Goal: Task Accomplishment & Management: Use online tool/utility

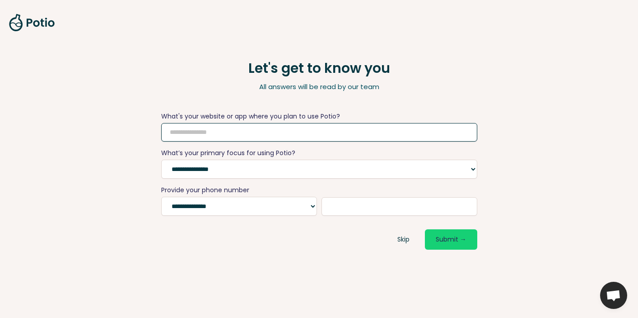
click at [244, 133] on input "text" at bounding box center [319, 132] width 316 height 19
type input "**********"
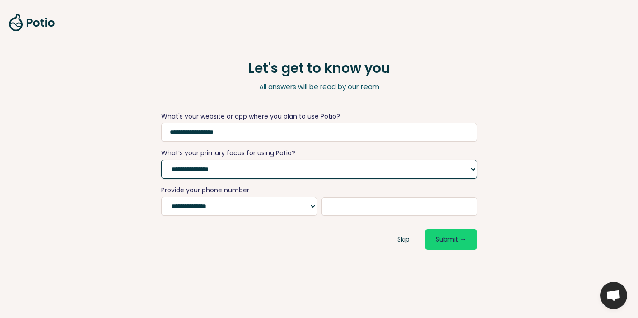
click at [237, 169] on select "**********" at bounding box center [319, 168] width 316 height 19
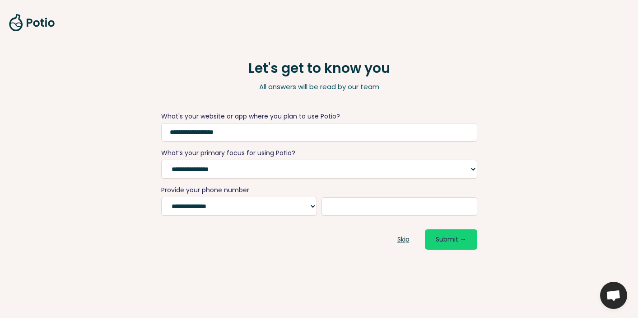
click at [404, 245] on link "Skip" at bounding box center [404, 239] width 34 height 20
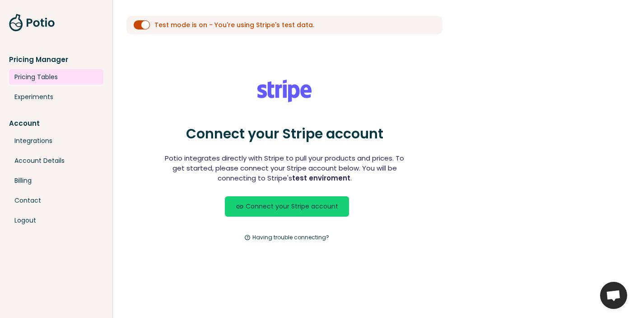
click at [47, 82] on link "Pricing Tables" at bounding box center [56, 76] width 94 height 15
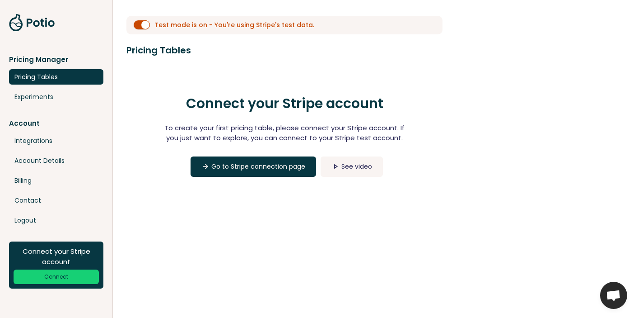
click at [28, 70] on link "Pricing Tables" at bounding box center [56, 76] width 94 height 15
click at [36, 94] on link "Experiments" at bounding box center [56, 96] width 94 height 15
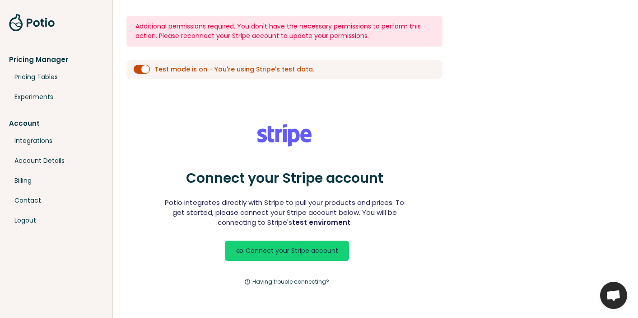
click at [277, 260] on div "Connect your Stripe account Potio integrates directly with Stripe to pull your …" at bounding box center [284, 206] width 253 height 165
click at [277, 255] on link "link Connect your Stripe account" at bounding box center [287, 250] width 124 height 20
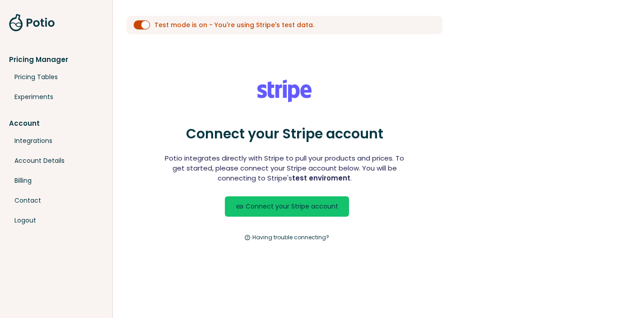
click at [306, 207] on link "link Connect your Stripe account" at bounding box center [287, 206] width 124 height 20
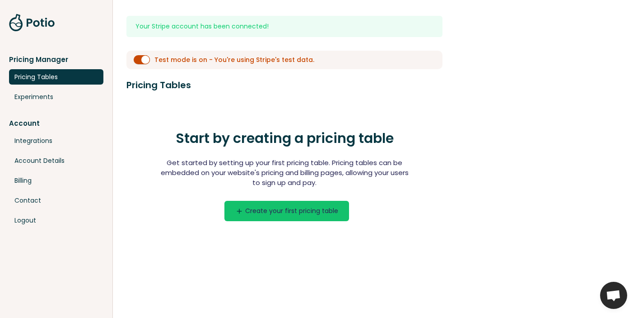
click at [283, 212] on button "add Create your first pricing table" at bounding box center [287, 211] width 125 height 20
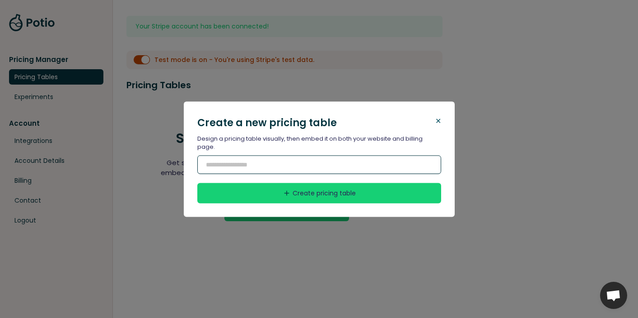
click at [338, 165] on input "text" at bounding box center [319, 164] width 244 height 19
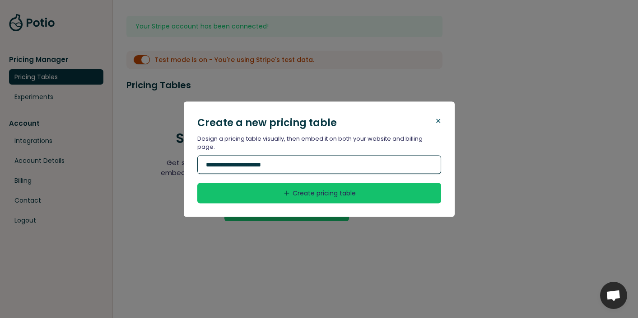
type input "**********"
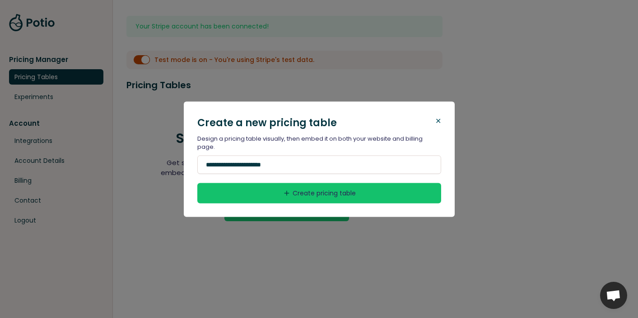
click at [384, 195] on button "add Create pricing table" at bounding box center [319, 193] width 244 height 20
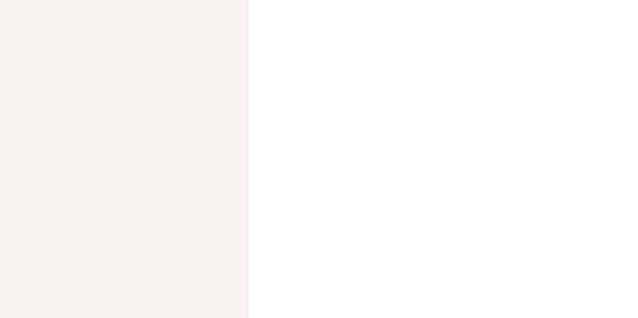
select select "******"
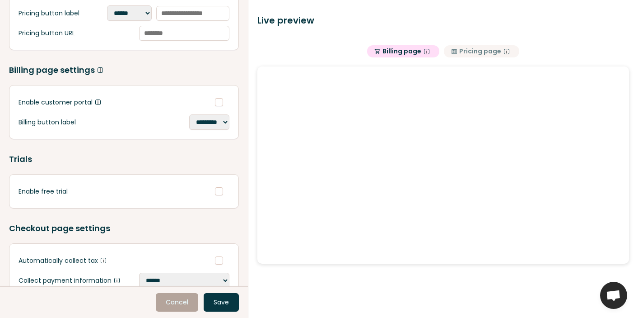
scroll to position [502, 0]
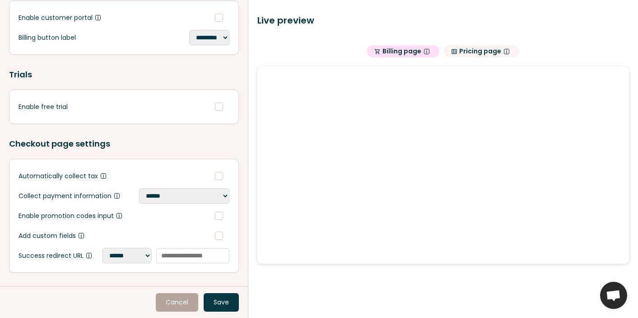
click at [483, 53] on button "clarify Pricing page" at bounding box center [481, 51] width 75 height 12
click at [407, 51] on button "shopping_cart Billing page" at bounding box center [403, 51] width 72 height 12
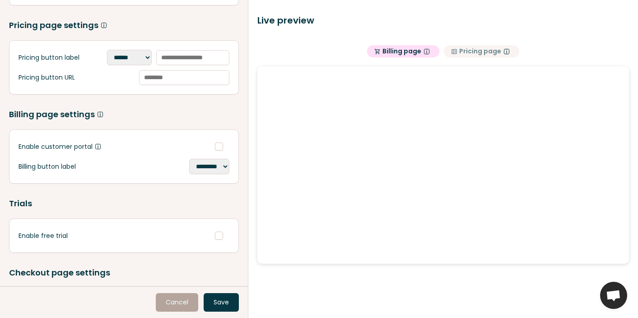
scroll to position [225, 0]
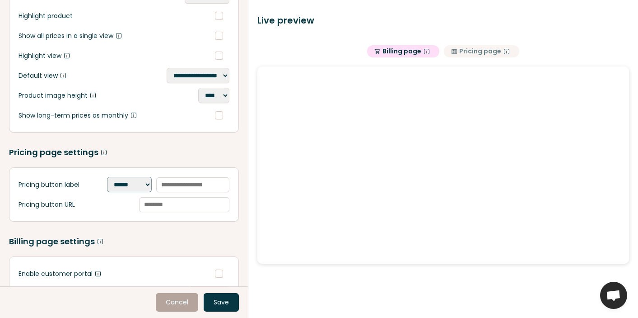
click at [127, 191] on select "**********" at bounding box center [129, 184] width 45 height 15
click at [114, 192] on select "**********" at bounding box center [129, 184] width 45 height 15
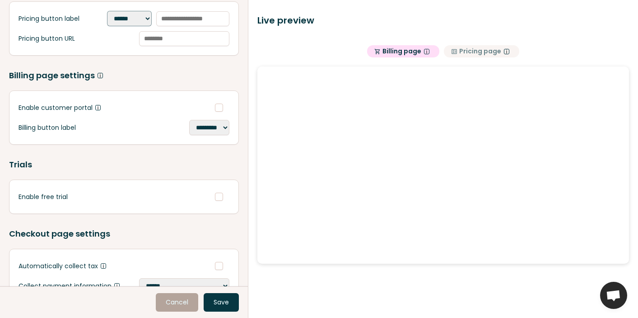
scroll to position [391, 0]
click at [98, 78] on span "Billing page is where users can purchase your products." at bounding box center [100, 74] width 5 height 5
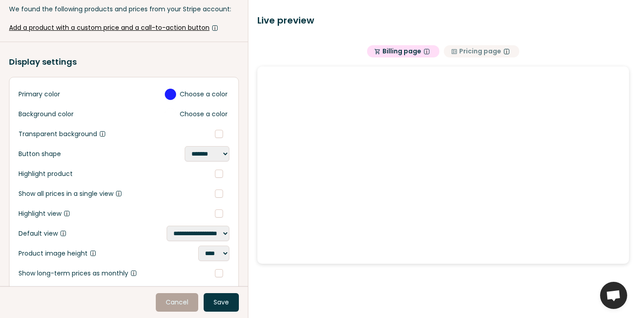
scroll to position [0, 0]
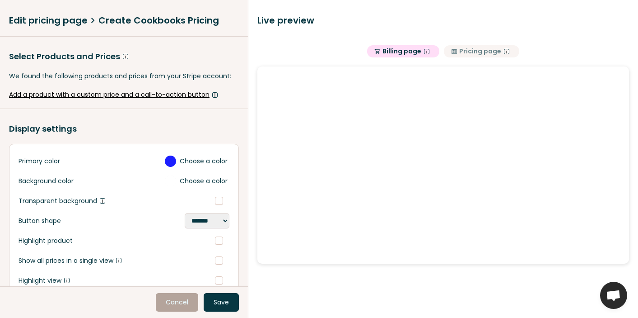
click at [78, 92] on button "Add a product with a custom price and a call-to-action button" at bounding box center [124, 94] width 230 height 9
select select "******"
select select "**********"
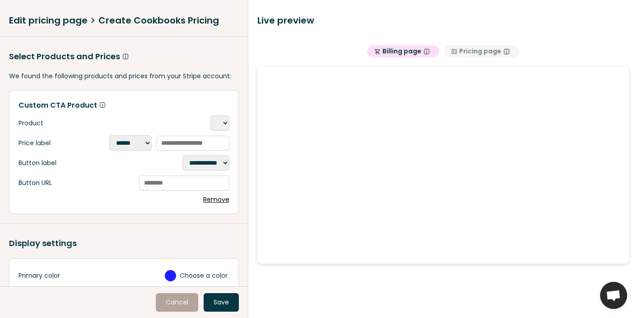
click at [209, 204] on button "Remove" at bounding box center [216, 199] width 26 height 9
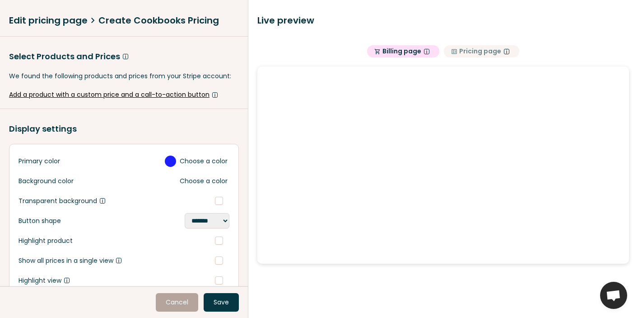
click at [56, 22] on div "Edit pricing page chevron_right Create Cookbooks Pricing" at bounding box center [124, 21] width 230 height 14
click at [120, 22] on div "Edit pricing page chevron_right Create Cookbooks Pricing" at bounding box center [124, 21] width 230 height 14
click at [175, 305] on link "Cancel" at bounding box center [177, 302] width 42 height 19
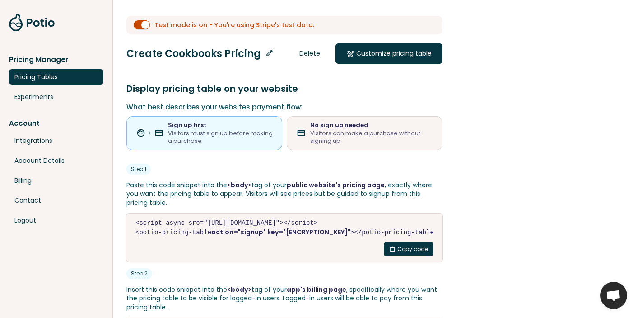
click at [340, 140] on div "Visitors can make a purchase without signing up" at bounding box center [372, 137] width 124 height 16
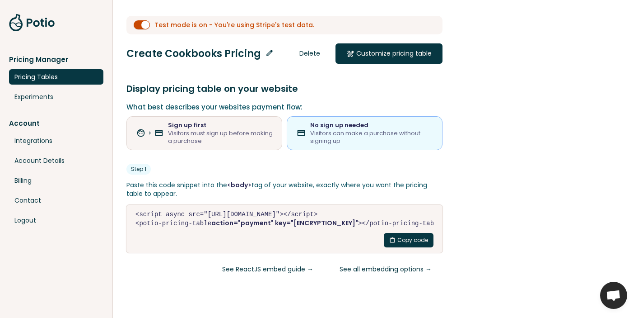
click at [264, 140] on div "Visitors must sign up before making a purchase" at bounding box center [221, 137] width 106 height 16
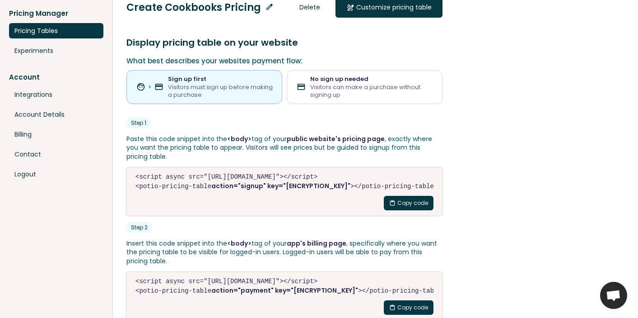
scroll to position [47, 0]
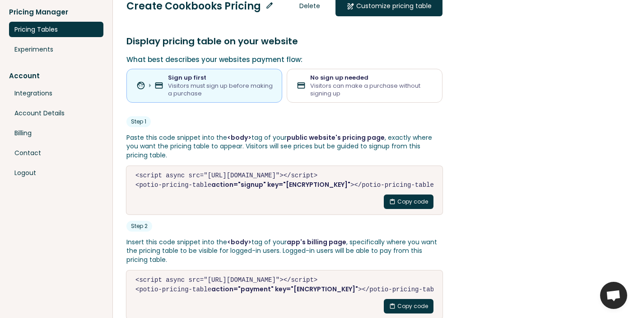
click at [264, 139] on p "Paste this code snippet into the <body> tag of your public website's pricing pa…" at bounding box center [285, 146] width 316 height 27
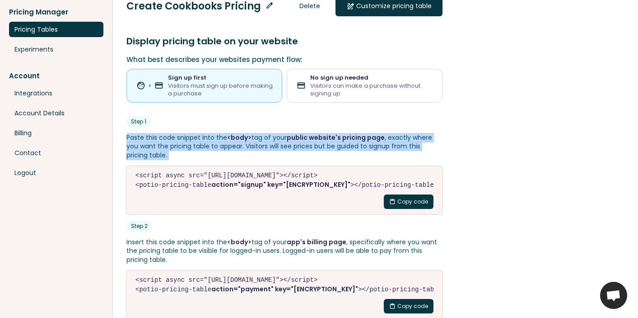
click at [264, 139] on p "Paste this code snippet into the <body> tag of your public website's pricing pa…" at bounding box center [285, 146] width 316 height 27
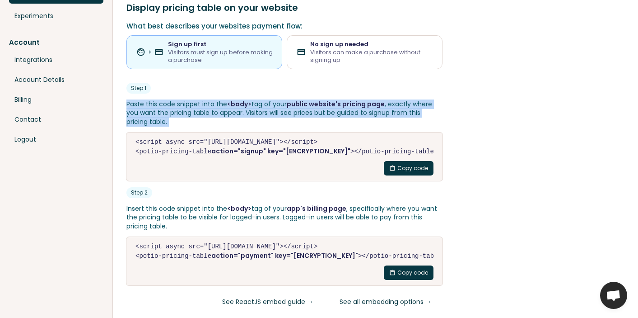
scroll to position [87, 0]
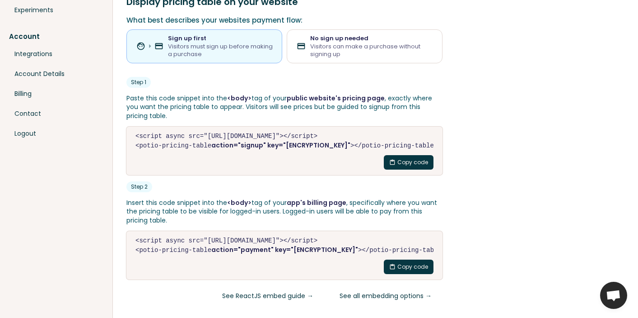
click at [259, 211] on p "Insert this code snippet into the <body> tag of your app's billing page , speci…" at bounding box center [285, 211] width 316 height 27
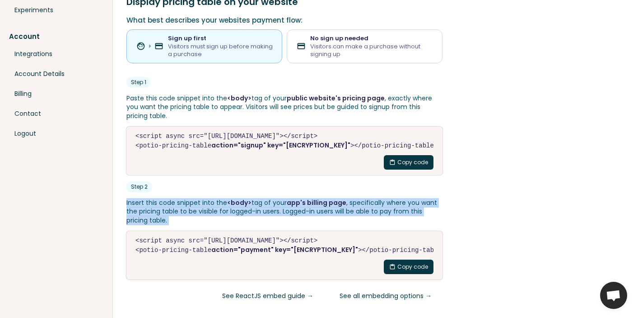
click at [259, 211] on p "Insert this code snippet into the <body> tag of your app's billing page , speci…" at bounding box center [285, 211] width 316 height 27
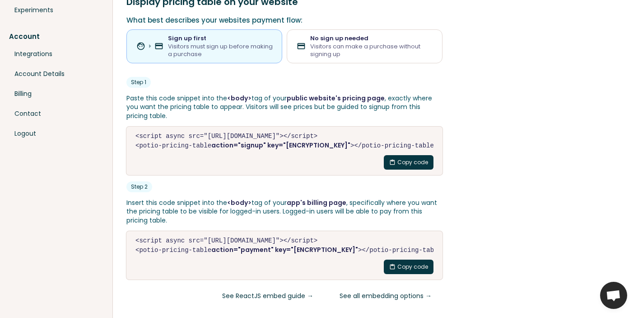
click at [259, 108] on p "Paste this code snippet into the <body> tag of your public website's pricing pa…" at bounding box center [285, 107] width 316 height 27
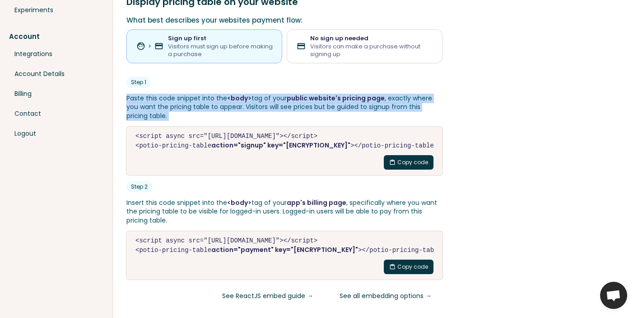
click at [259, 108] on p "Paste this code snippet into the <body> tag of your public website's pricing pa…" at bounding box center [285, 107] width 316 height 27
click at [260, 108] on p "Paste this code snippet into the <body> tag of your public website's pricing pa…" at bounding box center [285, 107] width 316 height 27
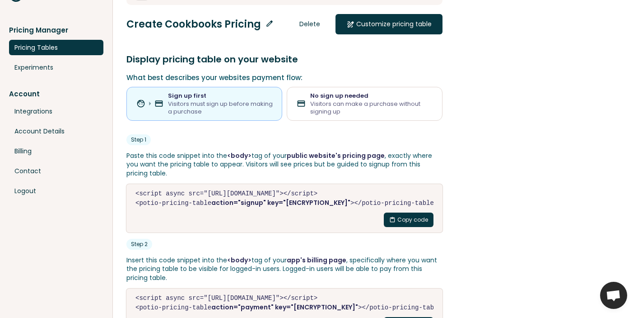
scroll to position [26, 0]
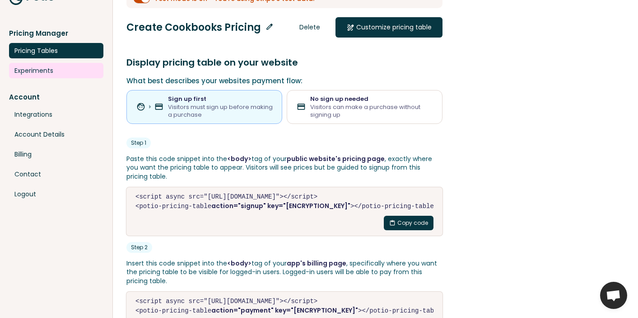
click at [56, 75] on link "Experiments" at bounding box center [56, 70] width 94 height 15
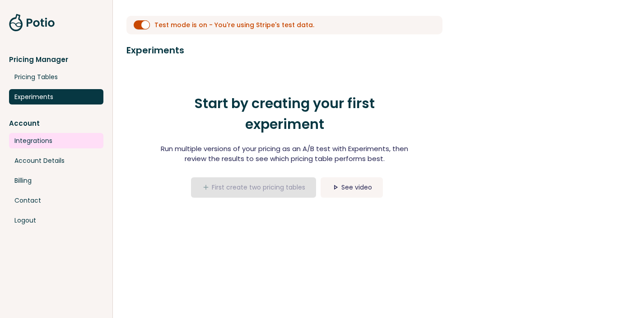
click at [62, 138] on link "Integrations" at bounding box center [56, 140] width 94 height 15
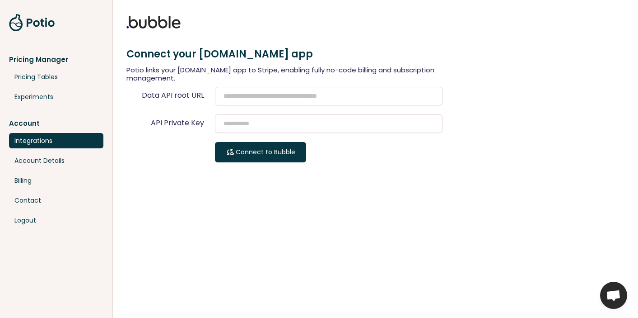
click at [183, 67] on div "Potio links your [DOMAIN_NAME] app to Stripe, enabling fully no-code billing an…" at bounding box center [285, 74] width 316 height 16
drag, startPoint x: 183, startPoint y: 67, endPoint x: 209, endPoint y: 67, distance: 26.2
click at [209, 67] on div "Potio links your [DOMAIN_NAME] app to Stripe, enabling fully no-code billing an…" at bounding box center [285, 74] width 316 height 16
click at [49, 161] on link "Account Details" at bounding box center [56, 160] width 94 height 15
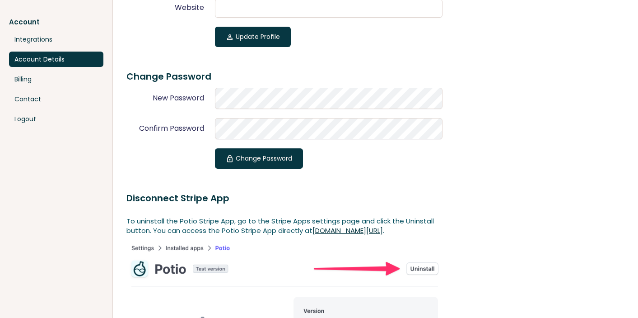
scroll to position [222, 0]
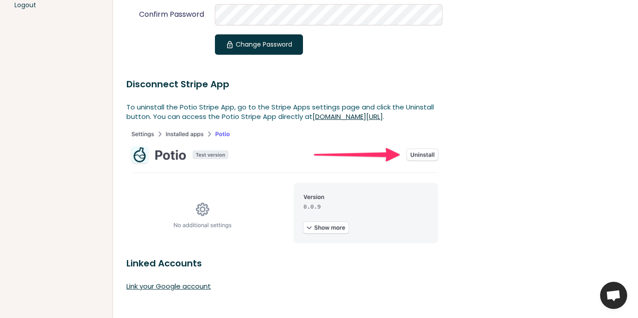
click at [199, 115] on p "To uninstall the Potio Stripe App, go to the Stripe Apps settings page and clic…" at bounding box center [285, 111] width 316 height 19
click at [331, 117] on link "dashboard.stripe.com/settings/apps" at bounding box center [348, 116] width 70 height 9
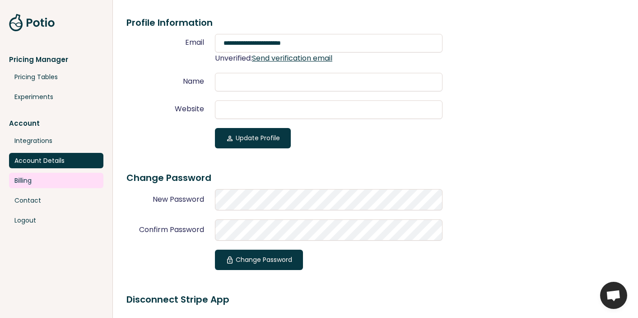
click at [56, 185] on link "Billing" at bounding box center [56, 180] width 94 height 15
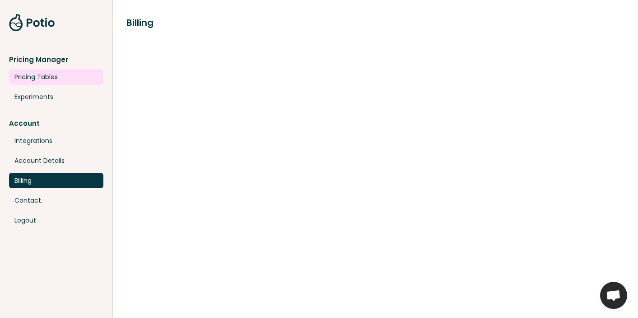
click at [56, 81] on link "Pricing Tables" at bounding box center [56, 76] width 94 height 15
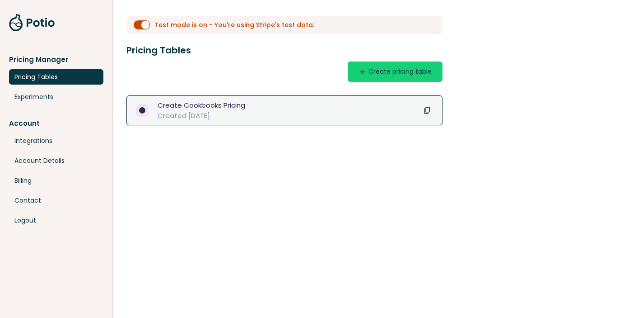
click at [224, 115] on div "Created [DATE]" at bounding box center [204, 115] width 92 height 10
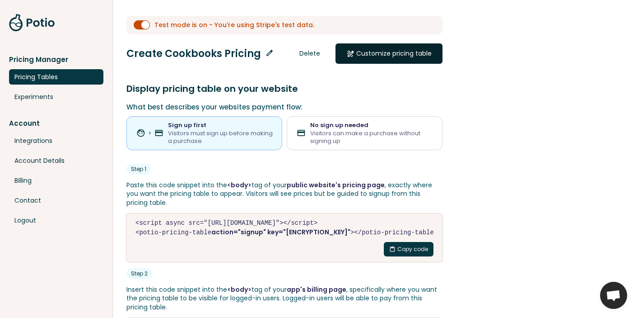
click at [409, 50] on link "draw Customize pricing table" at bounding box center [389, 53] width 107 height 20
click at [68, 169] on div "Account Integrations Account Details Billing Contact Logout" at bounding box center [56, 173] width 94 height 110
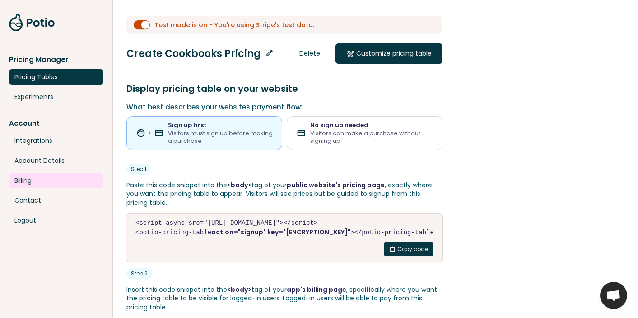
click at [73, 178] on link "Billing" at bounding box center [56, 180] width 94 height 15
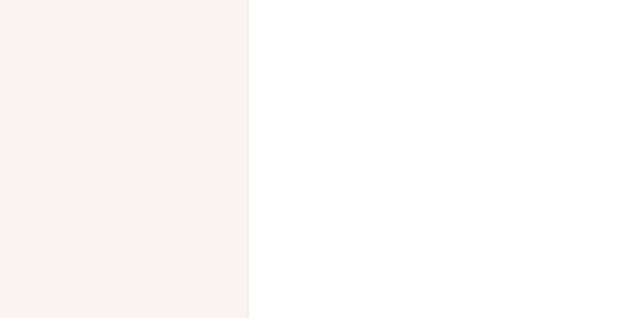
select select "******"
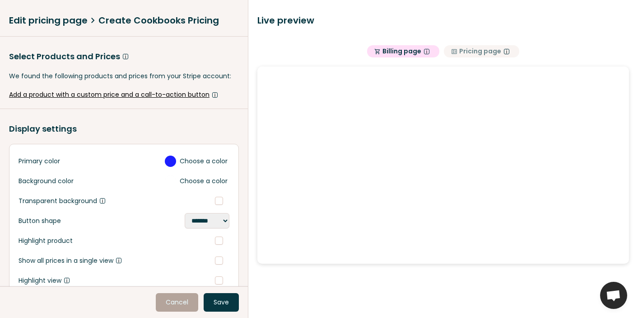
click at [229, 70] on div "**********" at bounding box center [124, 143] width 248 height 286
click at [476, 53] on button "clarify Pricing page" at bounding box center [481, 51] width 75 height 12
click at [427, 54] on button "shopping_cart Billing page" at bounding box center [403, 51] width 72 height 12
click at [191, 86] on div "**********" at bounding box center [124, 143] width 248 height 286
click at [191, 95] on button "Add a product with a custom price and a call-to-action button" at bounding box center [124, 94] width 230 height 9
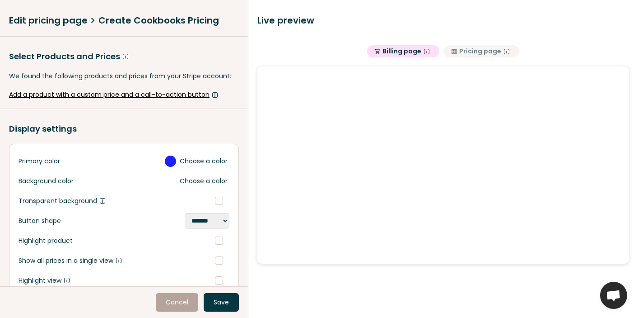
select select "******"
select select "**********"
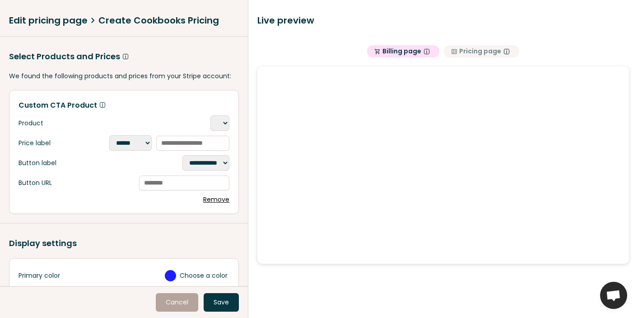
click at [214, 109] on div "Custom CTA Product" at bounding box center [124, 104] width 211 height 11
click at [211, 112] on form "**********" at bounding box center [124, 152] width 230 height 124
click at [212, 119] on select at bounding box center [220, 122] width 19 height 15
click at [59, 18] on div "Edit pricing page chevron_right Create Cookbooks Pricing" at bounding box center [124, 21] width 230 height 14
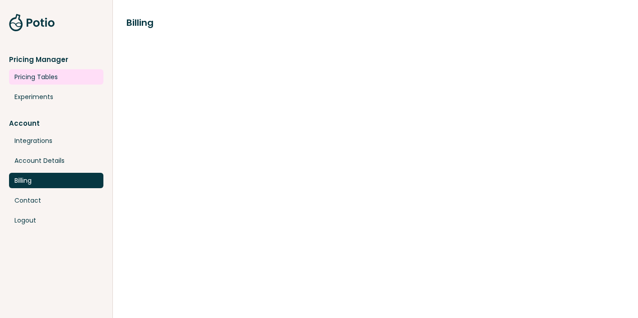
click at [62, 72] on link "Pricing Tables" at bounding box center [56, 76] width 94 height 15
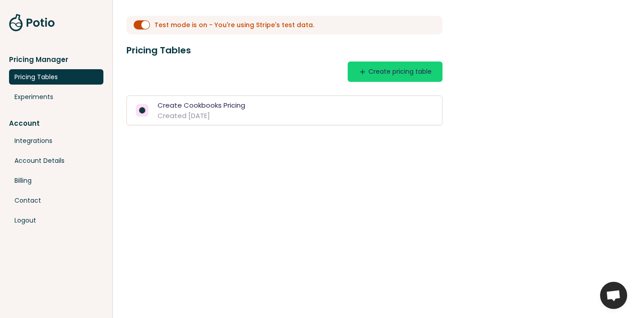
click at [147, 33] on form "Test mode is on - You're using Stripe's test data." at bounding box center [285, 25] width 316 height 19
click at [145, 28] on button "submit" at bounding box center [142, 24] width 16 height 9
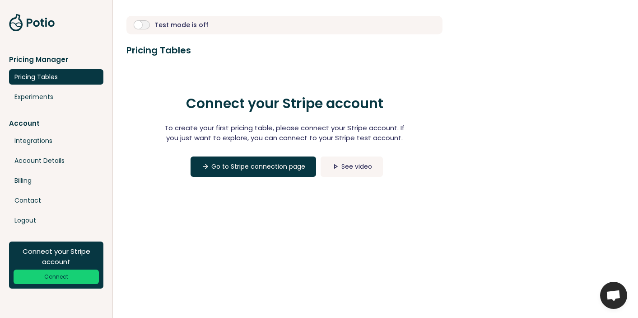
click at [145, 28] on button "submit" at bounding box center [142, 24] width 16 height 9
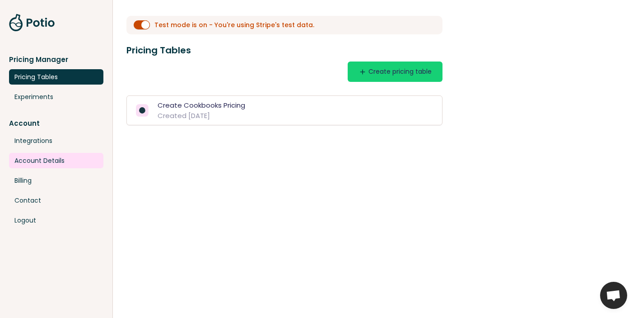
click at [64, 162] on link "Account Details" at bounding box center [56, 160] width 94 height 15
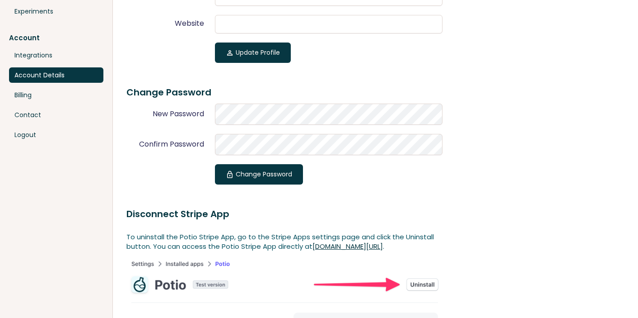
scroll to position [222, 0]
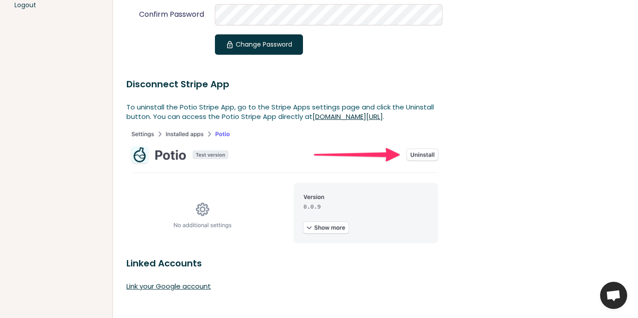
click at [213, 157] on img at bounding box center [285, 187] width 316 height 122
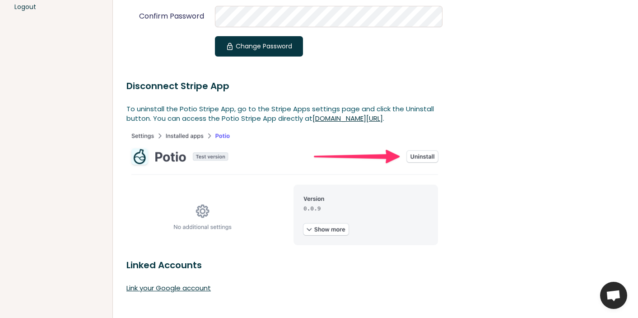
scroll to position [214, 0]
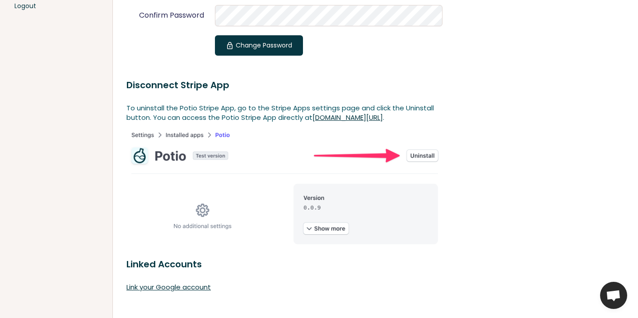
click at [338, 122] on link "[DOMAIN_NAME][URL]" at bounding box center [348, 116] width 70 height 9
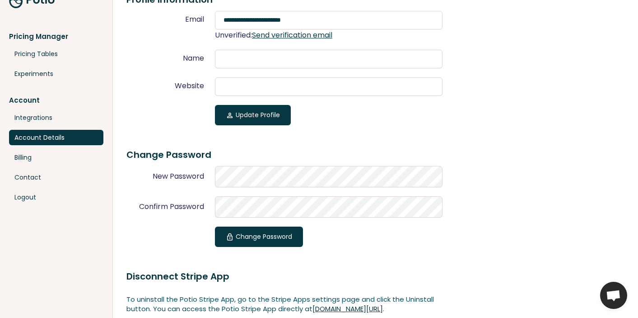
scroll to position [0, 0]
